Goal: Book appointment/travel/reservation

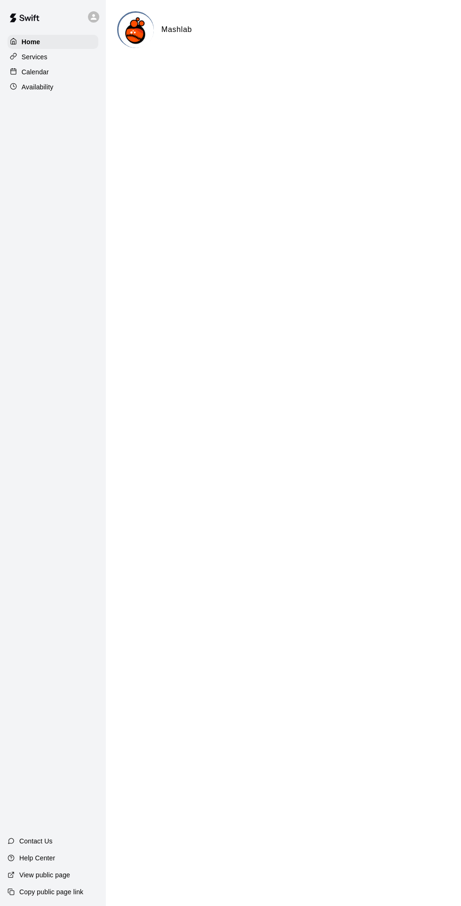
click at [45, 79] on div "Calendar" at bounding box center [53, 72] width 91 height 14
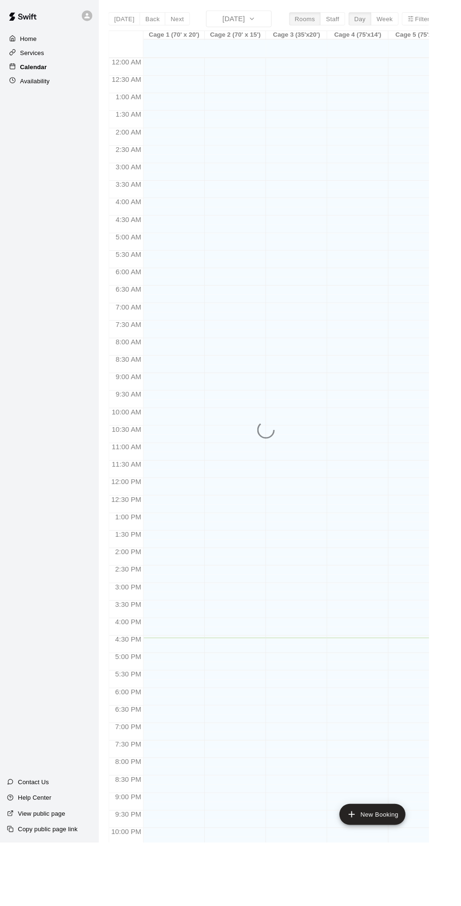
scroll to position [20, 0]
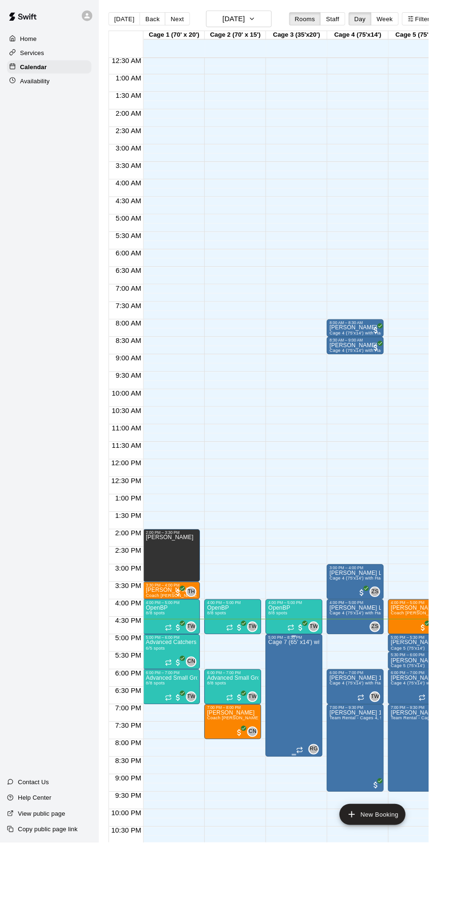
click at [298, 697] on icon "edit" at bounding box center [297, 697] width 8 height 8
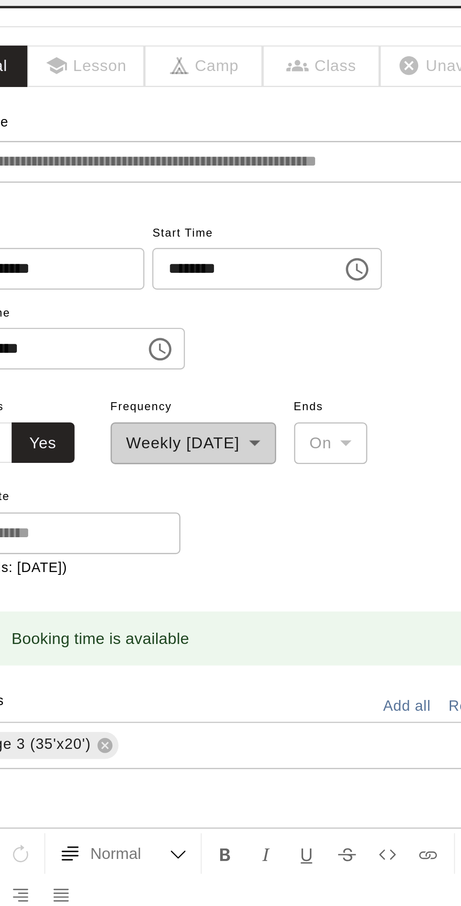
click at [151, 198] on input "********" at bounding box center [155, 189] width 72 height 17
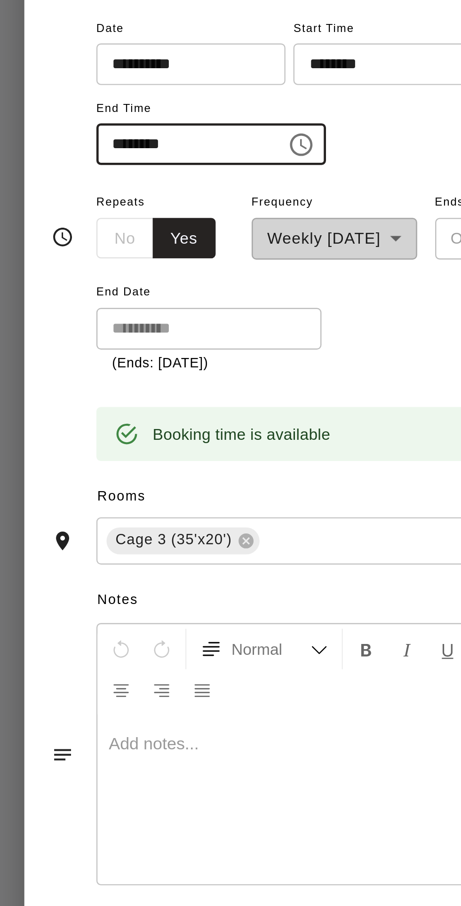
type input "********"
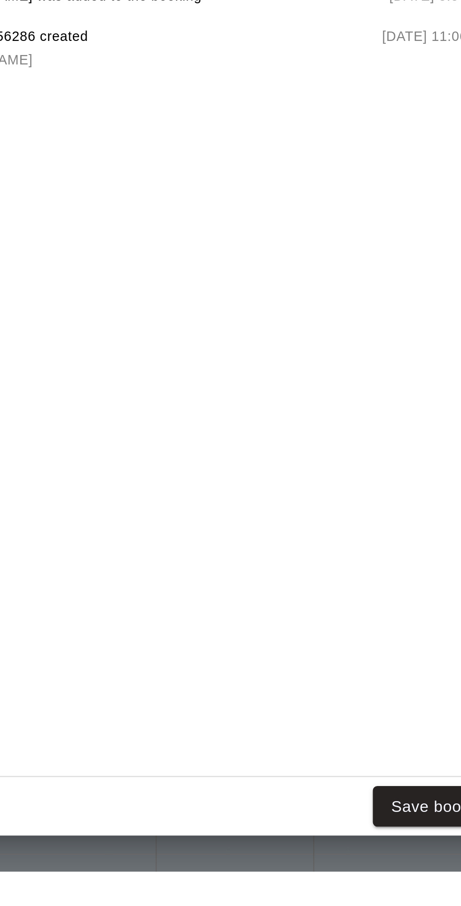
scroll to position [0, 0]
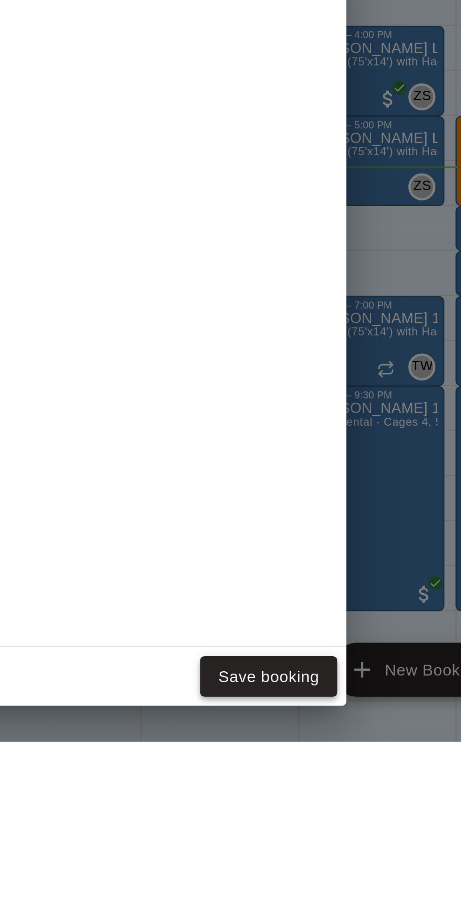
click at [367, 887] on button "Save booking" at bounding box center [338, 878] width 57 height 17
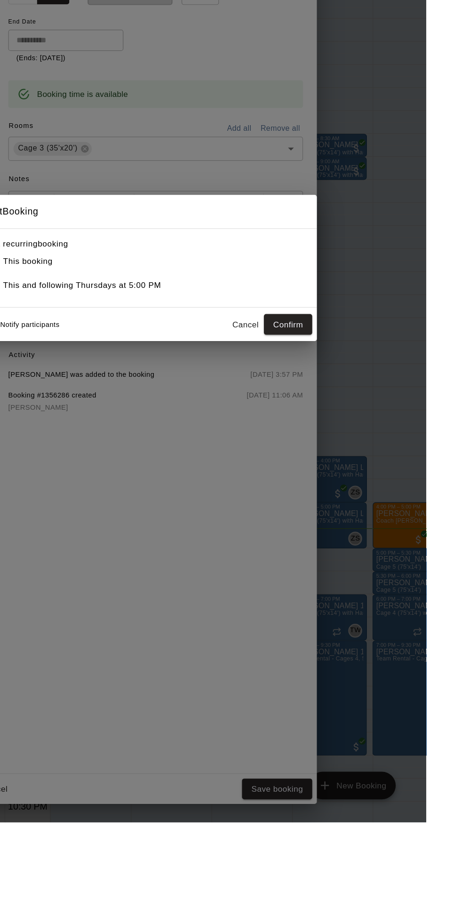
click at [150, 509] on div "Notify participants" at bounding box center [127, 499] width 68 height 20
click at [368, 508] on button "Confirm" at bounding box center [347, 498] width 39 height 17
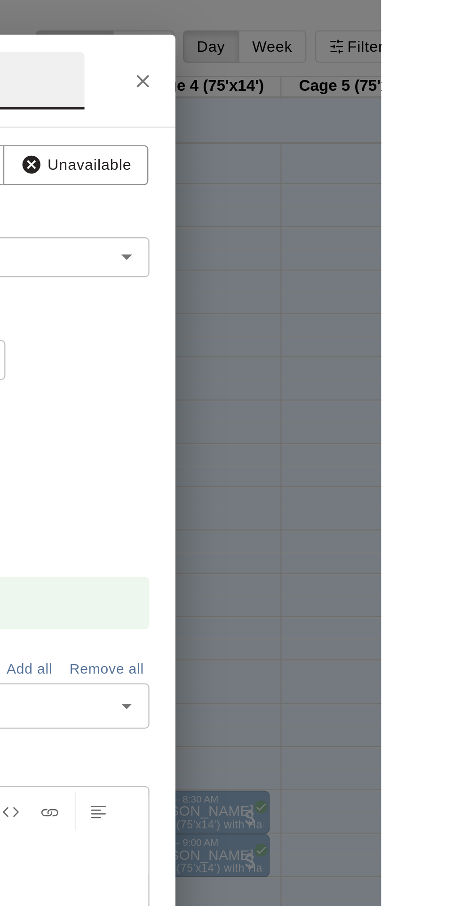
click at [362, 40] on icon "Close" at bounding box center [357, 35] width 9 height 9
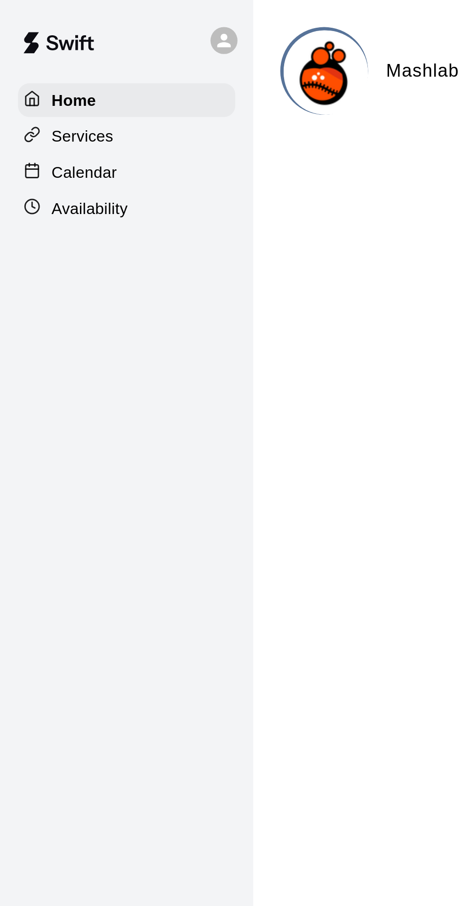
click at [46, 72] on p "Calendar" at bounding box center [35, 71] width 27 height 9
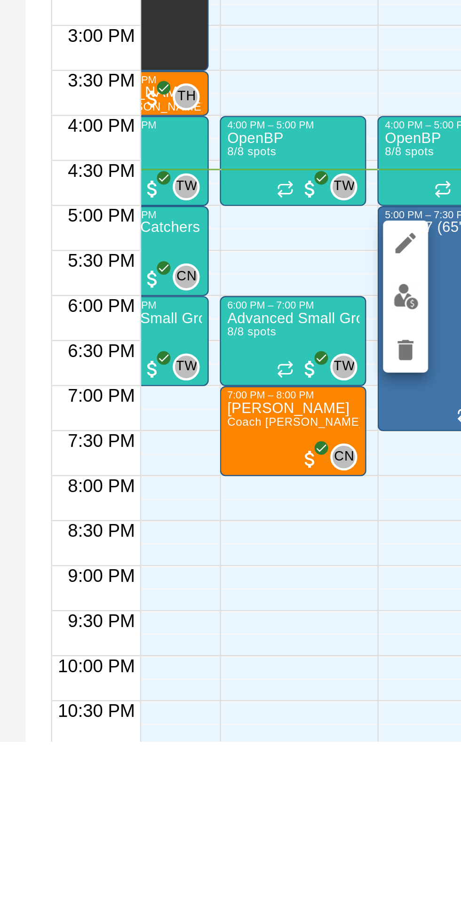
click at [268, 723] on img "edit" at bounding box center [265, 719] width 11 height 11
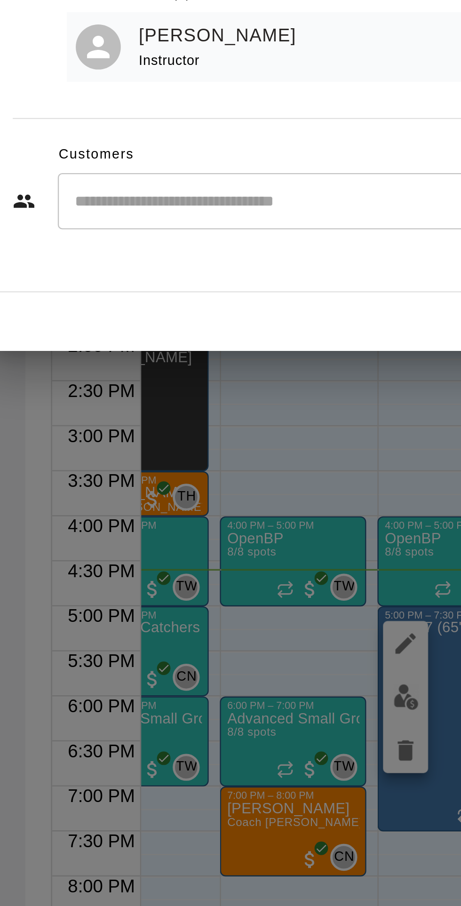
click at [221, 517] on input "Start typing to search customers..." at bounding box center [240, 512] width 232 height 9
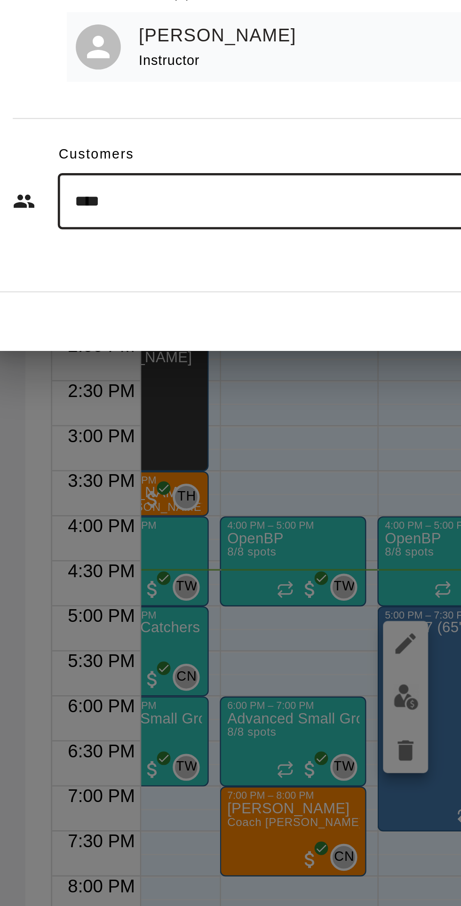
type input "*****"
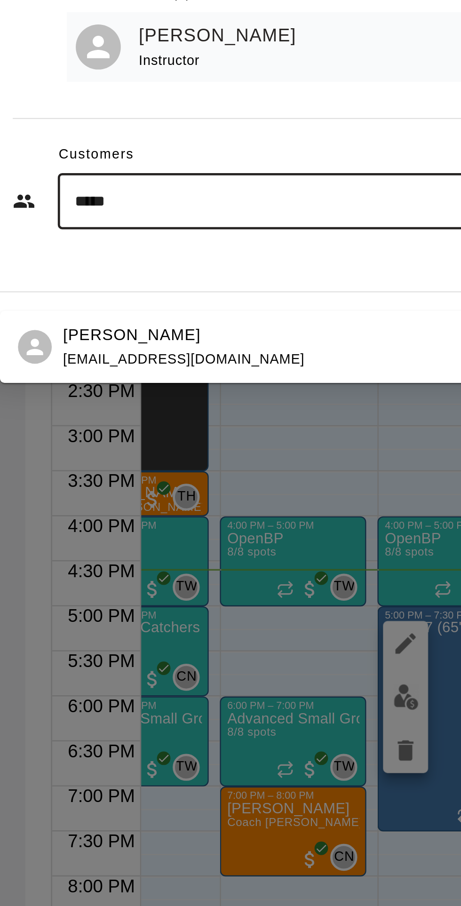
click at [232, 577] on div "[PERSON_NAME] [EMAIL_ADDRESS][DOMAIN_NAME]" at bounding box center [225, 573] width 207 height 20
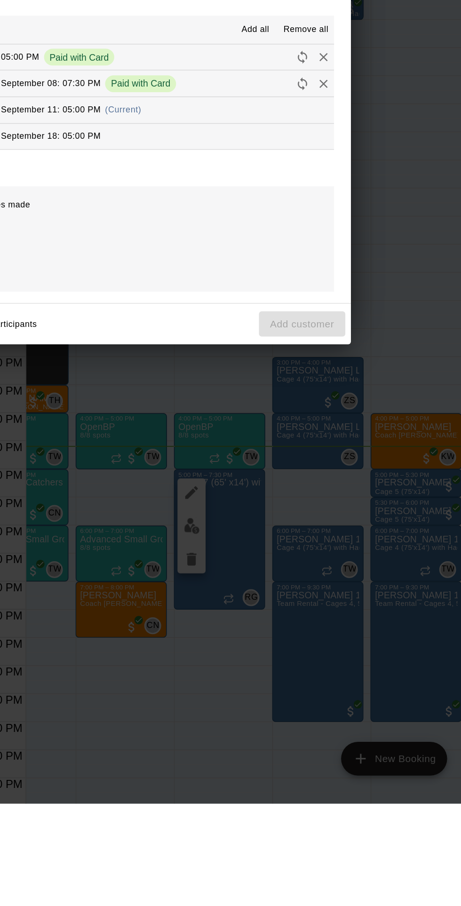
click at [231, 444] on span "(Current)" at bounding box center [219, 441] width 24 height 7
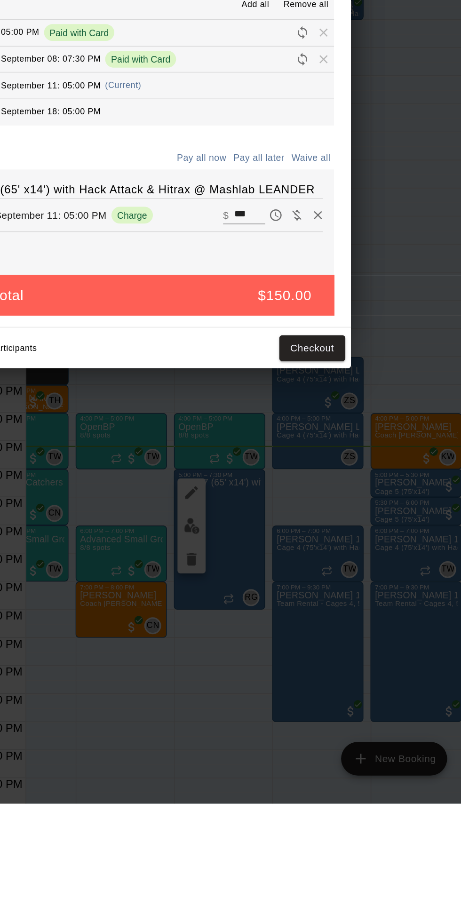
click at [314, 518] on input "***" at bounding box center [303, 511] width 21 height 12
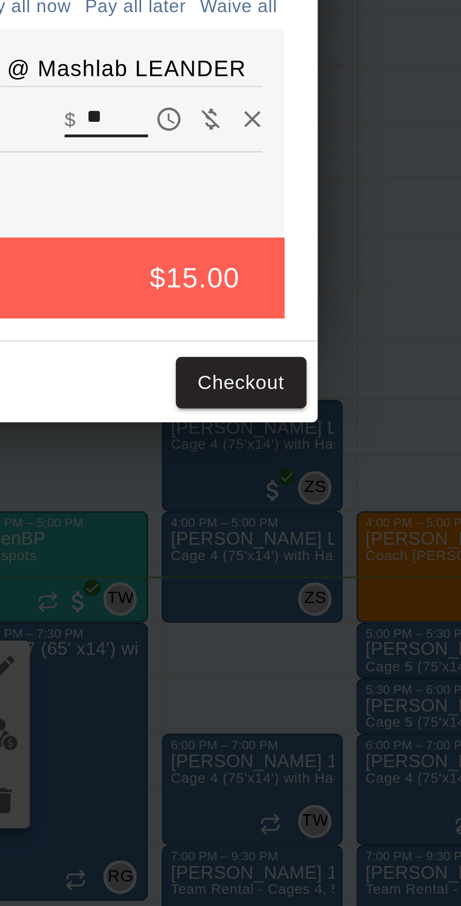
type input "*"
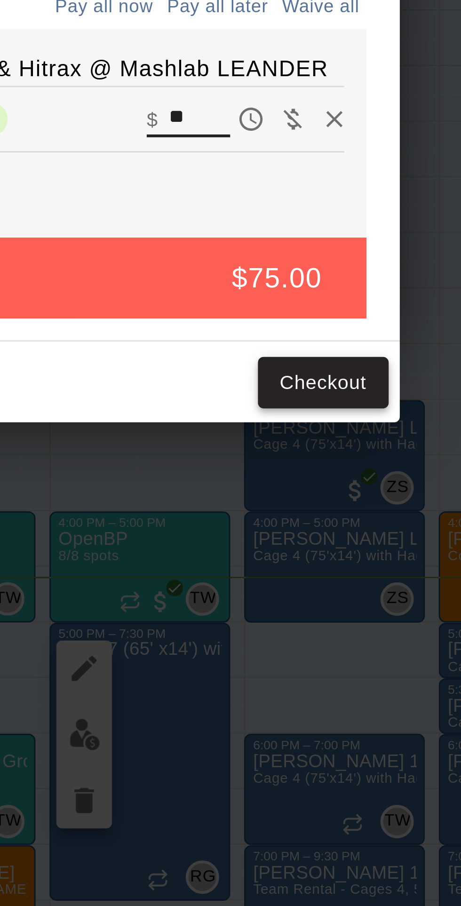
type input "**"
click at [368, 609] on button "Checkout" at bounding box center [345, 600] width 44 height 17
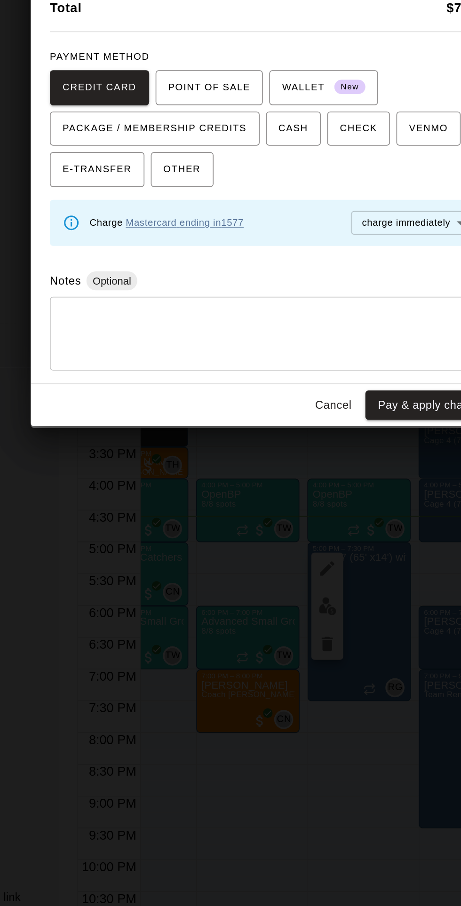
click at [215, 496] on link "Mastercard ending in [DATE]" at bounding box center [181, 492] width 70 height 7
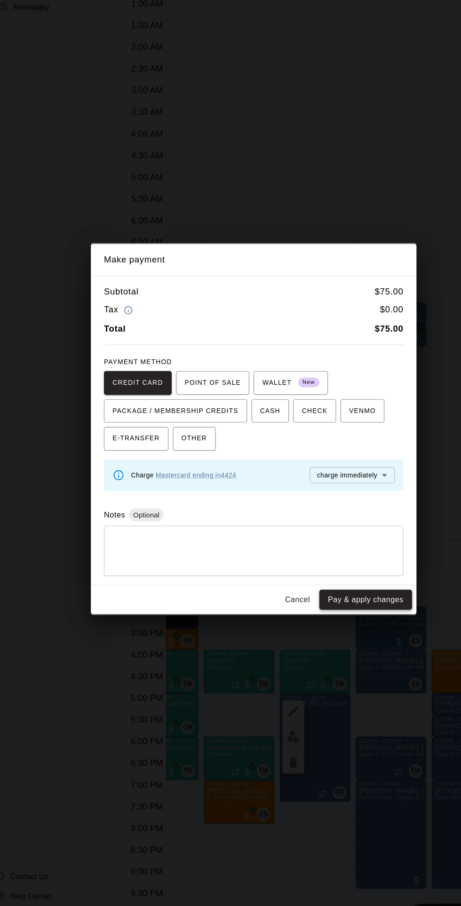
click at [365, 609] on button "Pay & apply changes" at bounding box center [327, 600] width 80 height 17
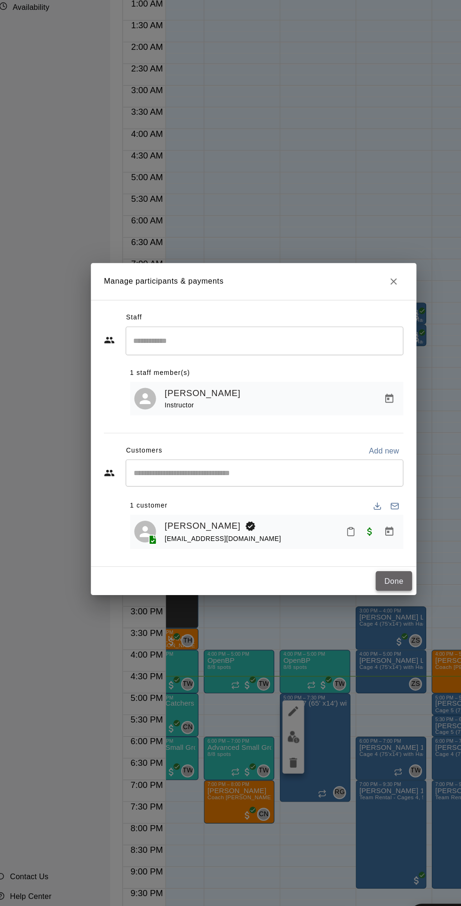
click at [368, 593] on button "Done" at bounding box center [352, 584] width 32 height 17
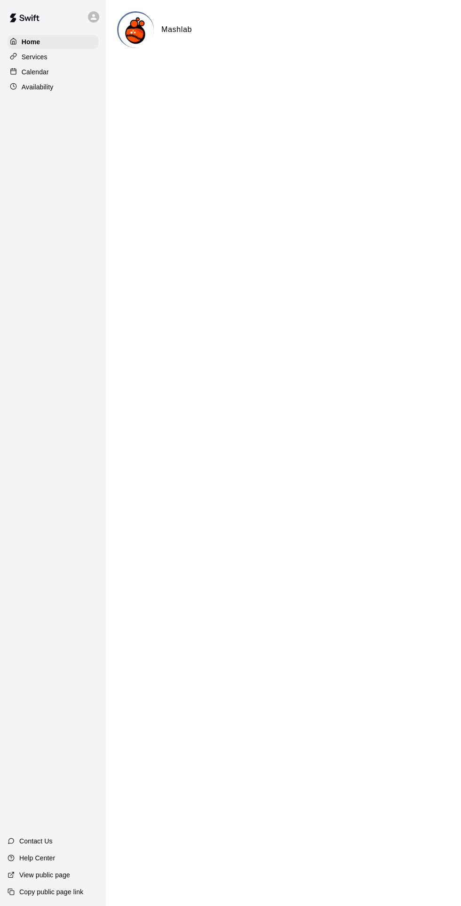
click at [69, 68] on div "Calendar" at bounding box center [53, 72] width 91 height 14
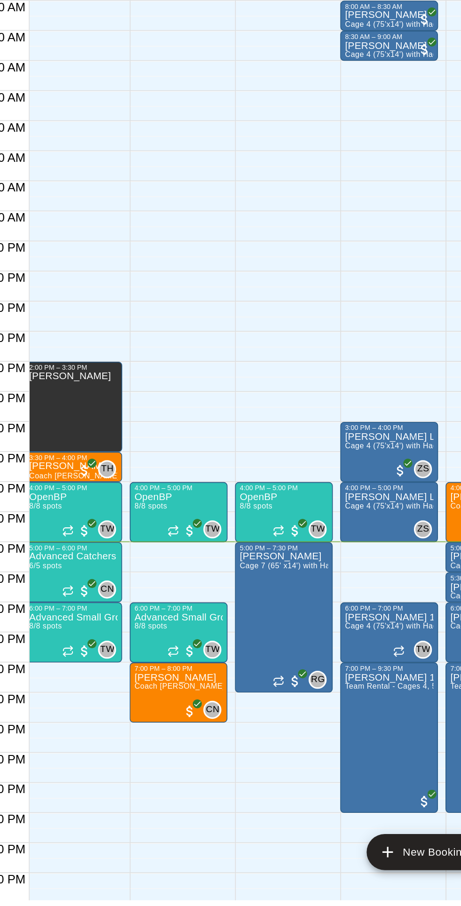
scroll to position [0, 3]
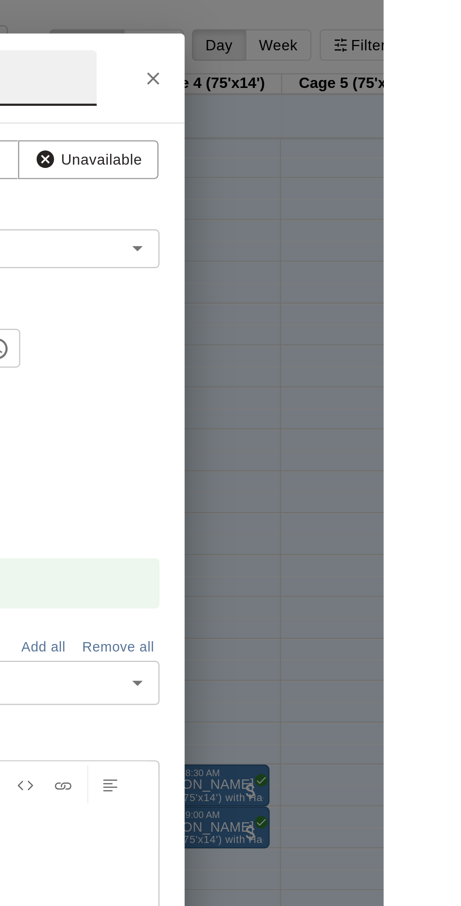
click at [366, 44] on button "Close" at bounding box center [357, 35] width 17 height 17
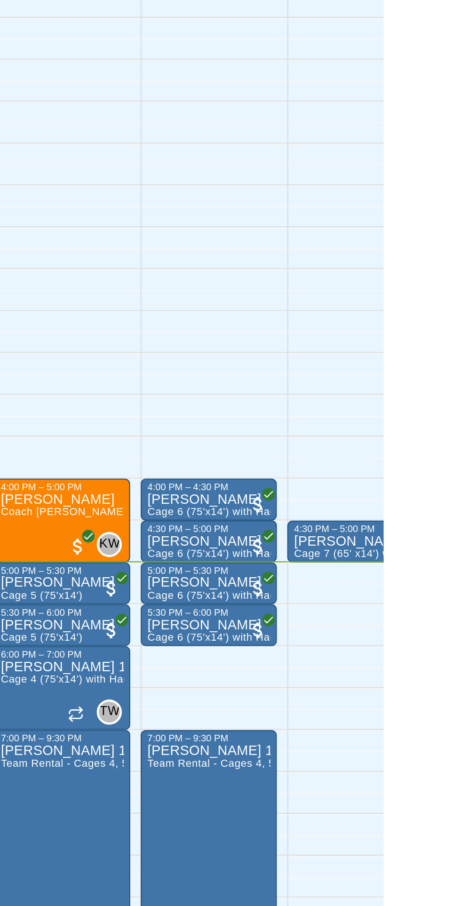
scroll to position [48, 105]
